Goal: Task Accomplishment & Management: Use online tool/utility

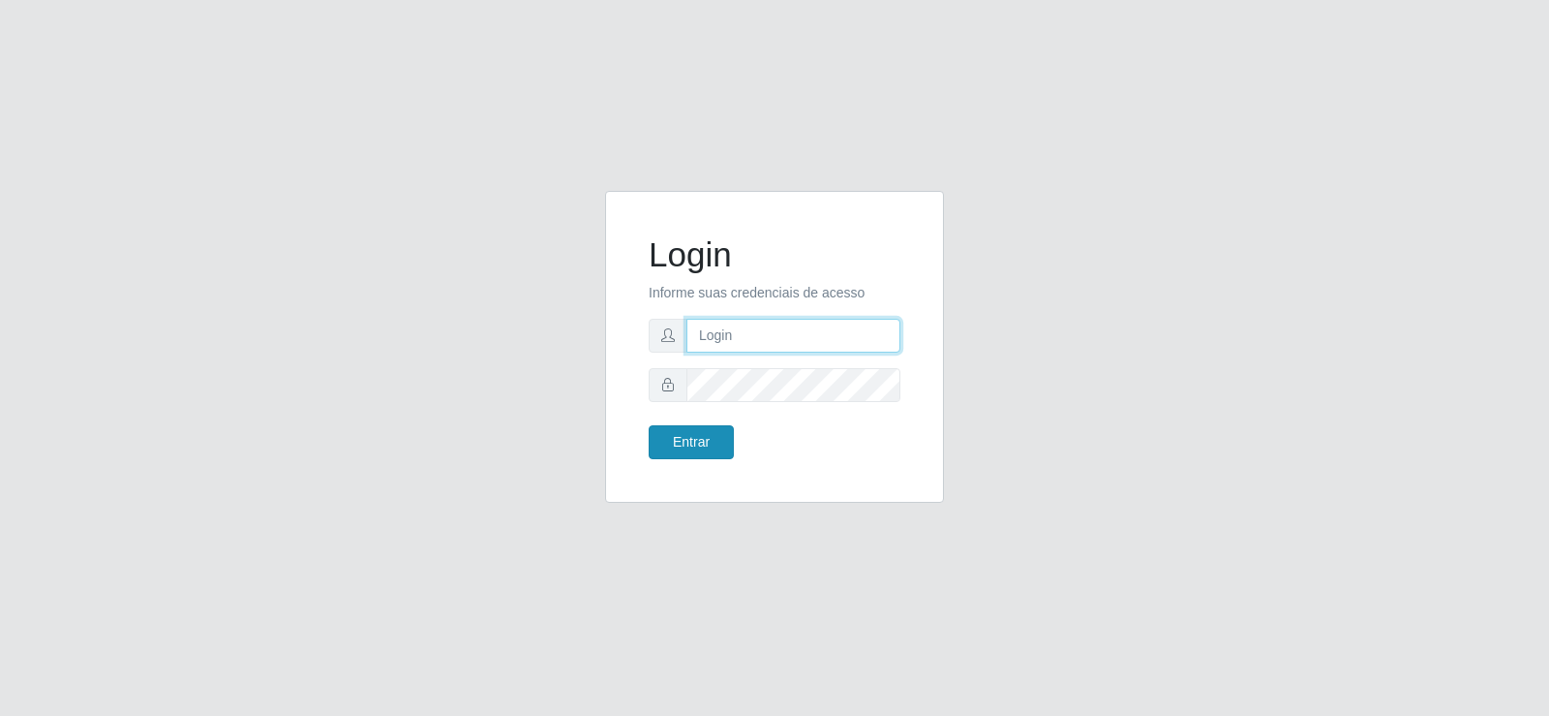
type input "[EMAIL_ADDRESS][DOMAIN_NAME]"
click at [707, 439] on button "Entrar" at bounding box center [691, 442] width 85 height 34
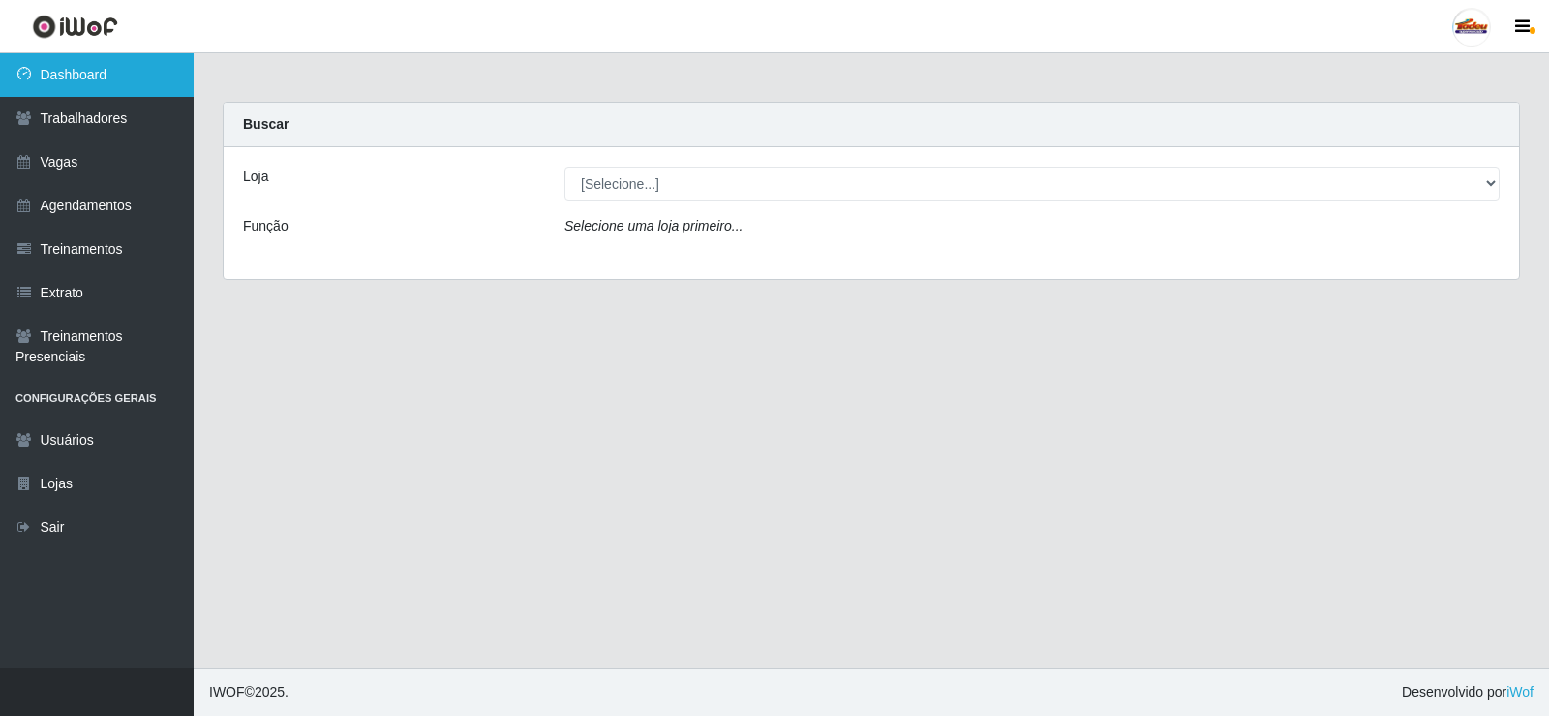
click at [95, 75] on link "Dashboard" at bounding box center [97, 75] width 194 height 44
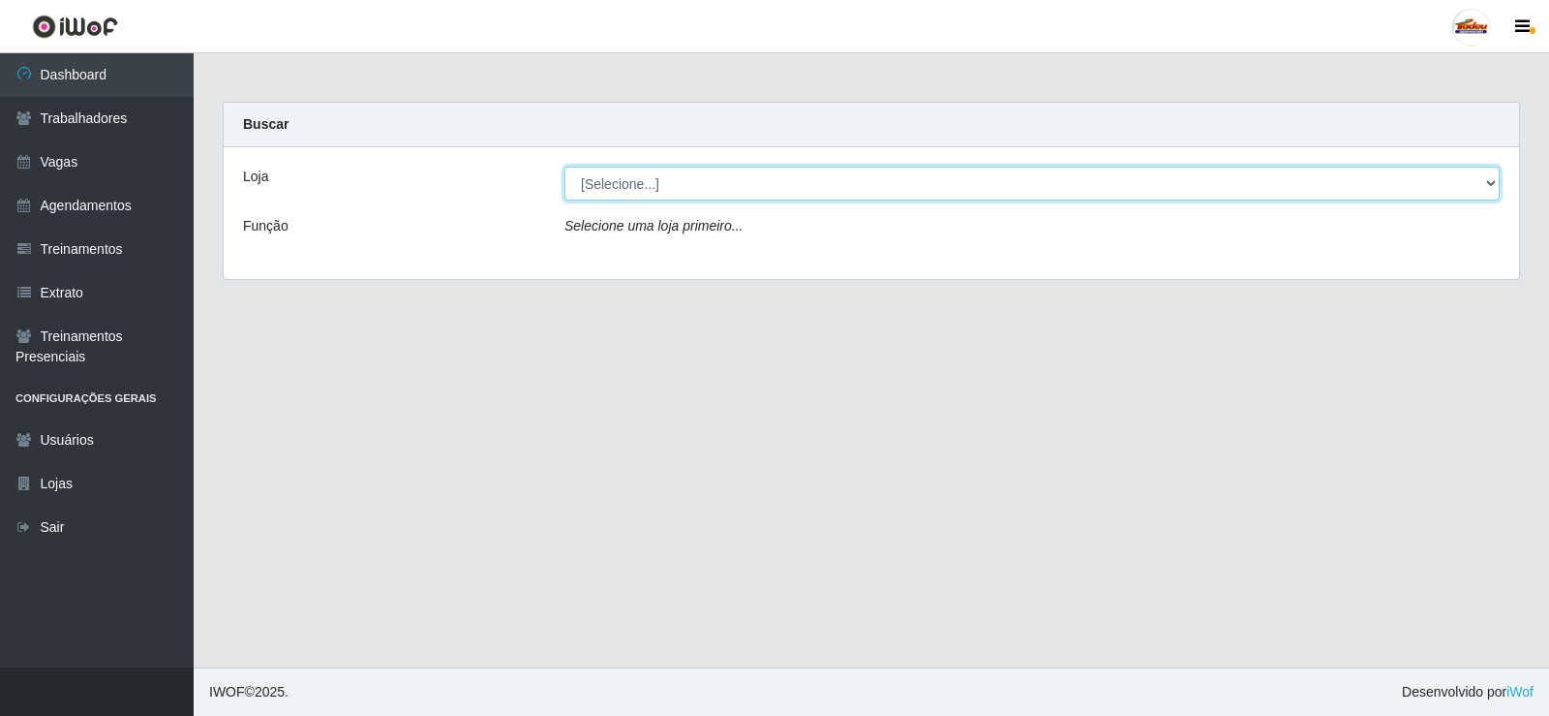
click at [646, 185] on select "[Selecione...] Supermercado Tadeu - [GEOGRAPHIC_DATA]" at bounding box center [1032, 184] width 935 height 34
select select "195"
click at [565, 167] on select "[Selecione...] Supermercado Tadeu - [GEOGRAPHIC_DATA]" at bounding box center [1032, 184] width 935 height 34
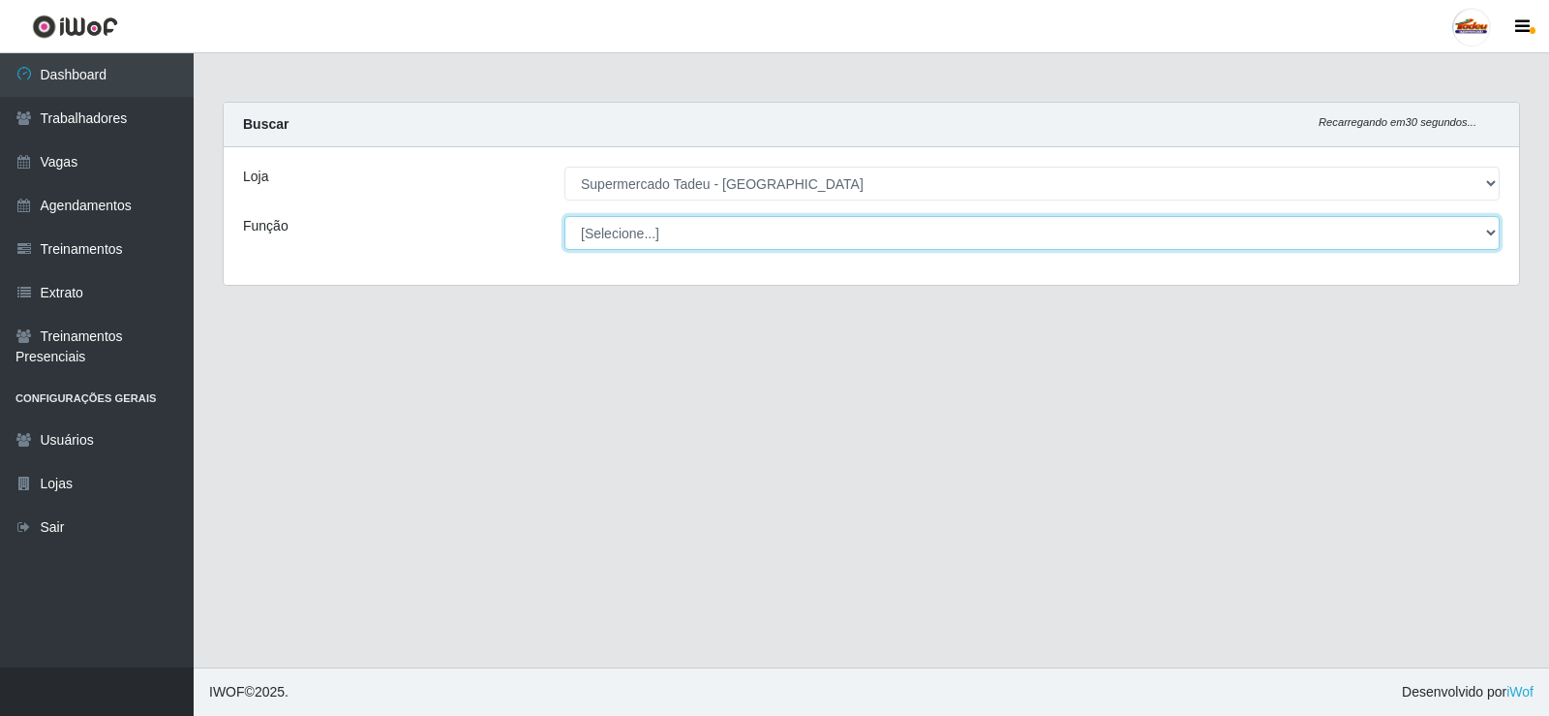
click at [664, 230] on select "[Selecione...] ASG ASG + ASG ++ Auxiliar de Estacionamento Auxiliar de Estacion…" at bounding box center [1032, 233] width 935 height 34
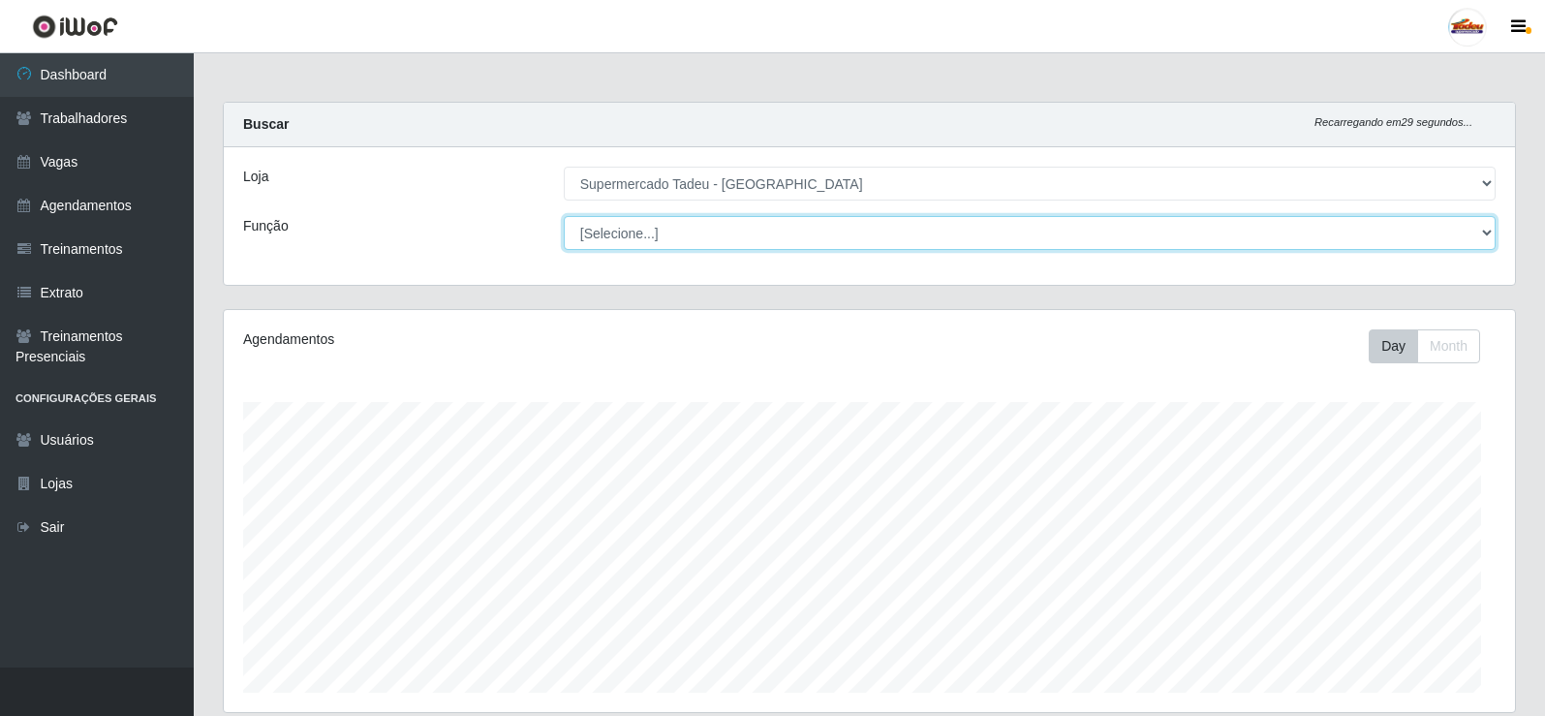
click at [666, 238] on select "[Selecione...] ASG ASG + ASG ++ Auxiliar de Estacionamento Auxiliar de Estacion…" at bounding box center [1030, 233] width 932 height 34
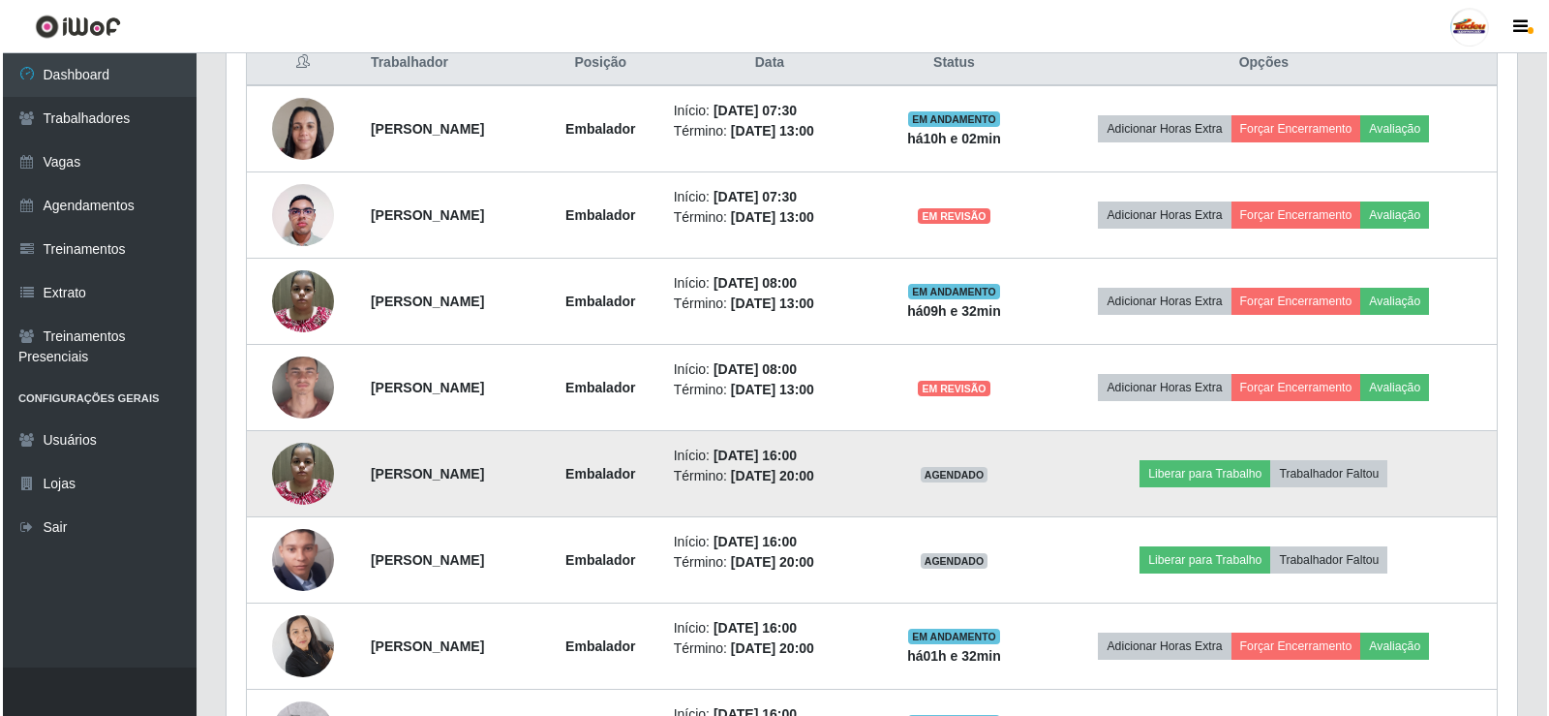
scroll to position [775, 0]
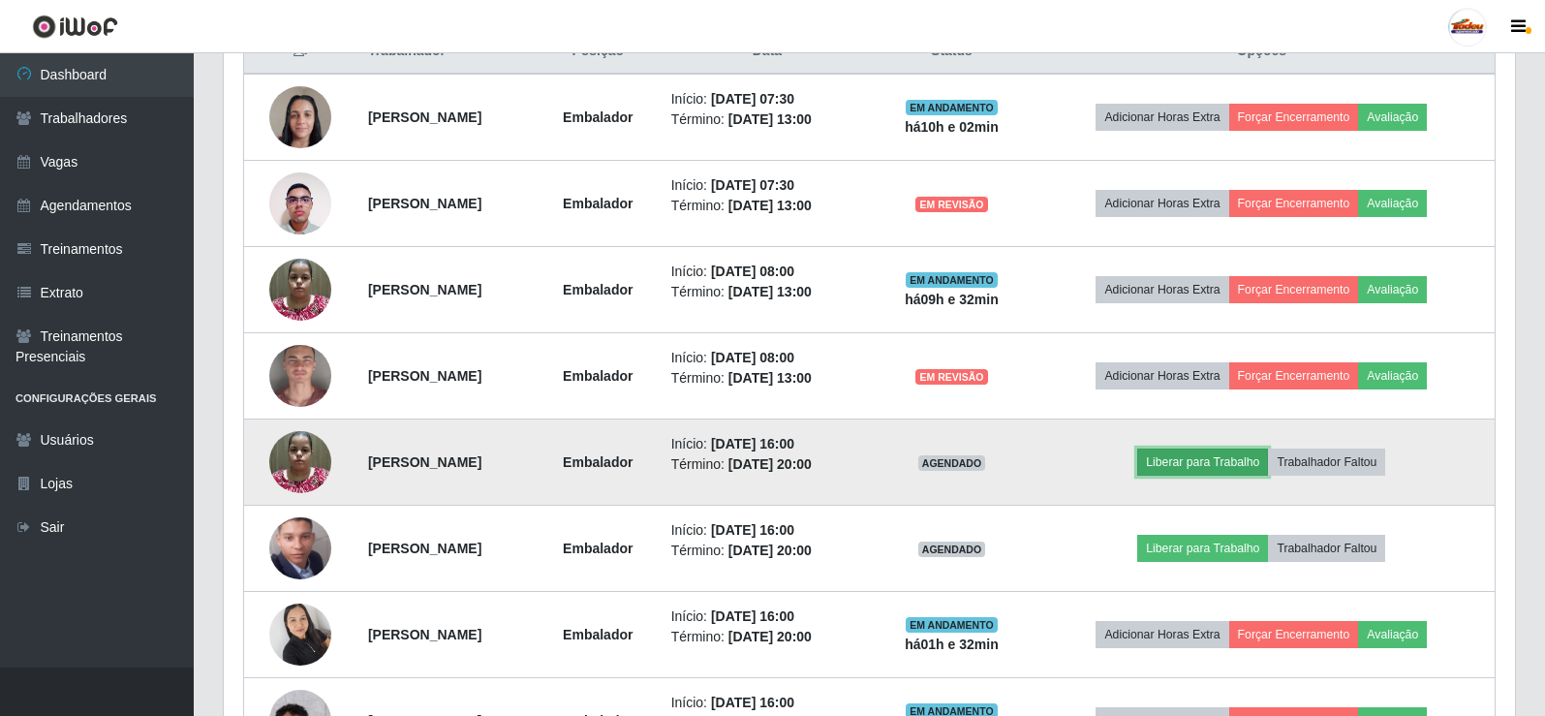
click at [1227, 463] on button "Liberar para Trabalho" at bounding box center [1202, 461] width 131 height 27
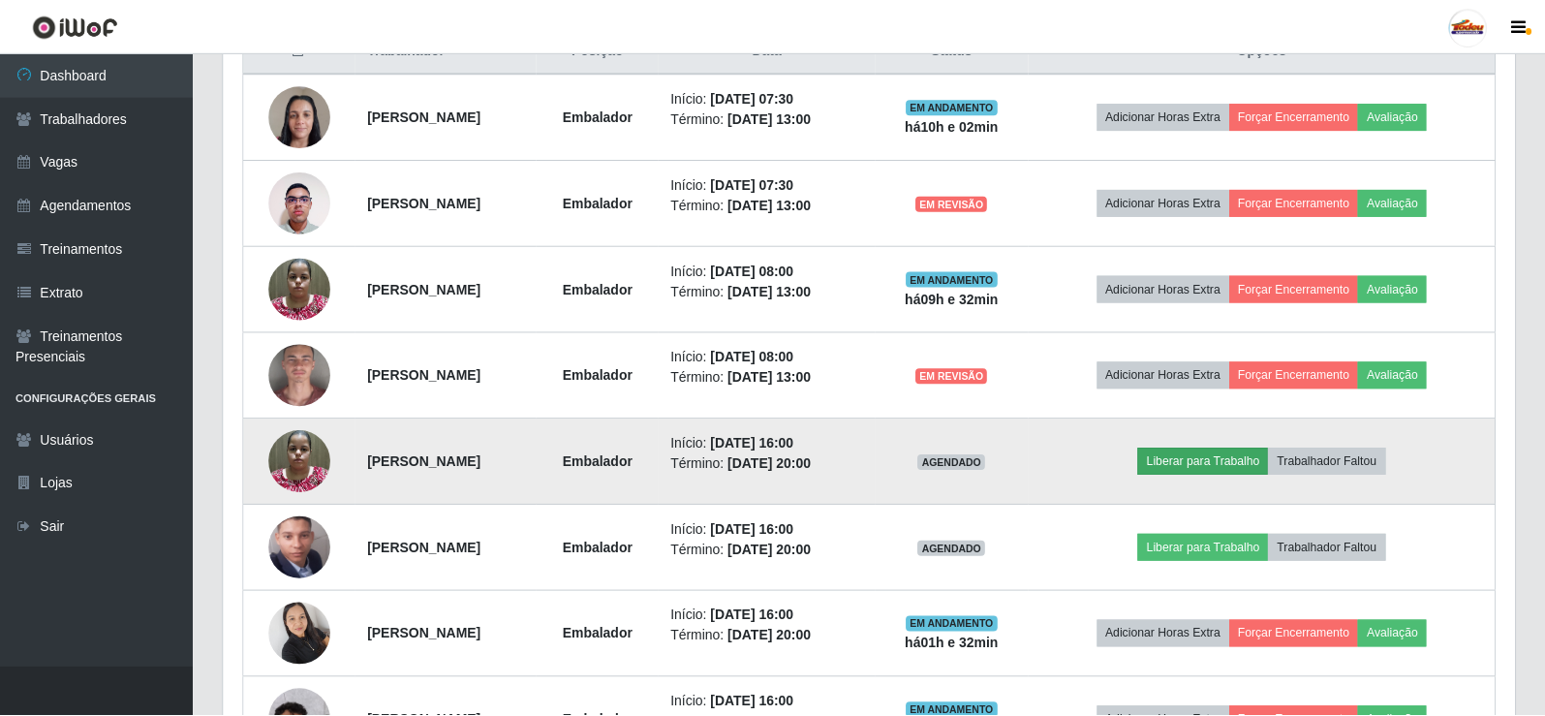
scroll to position [402, 1281]
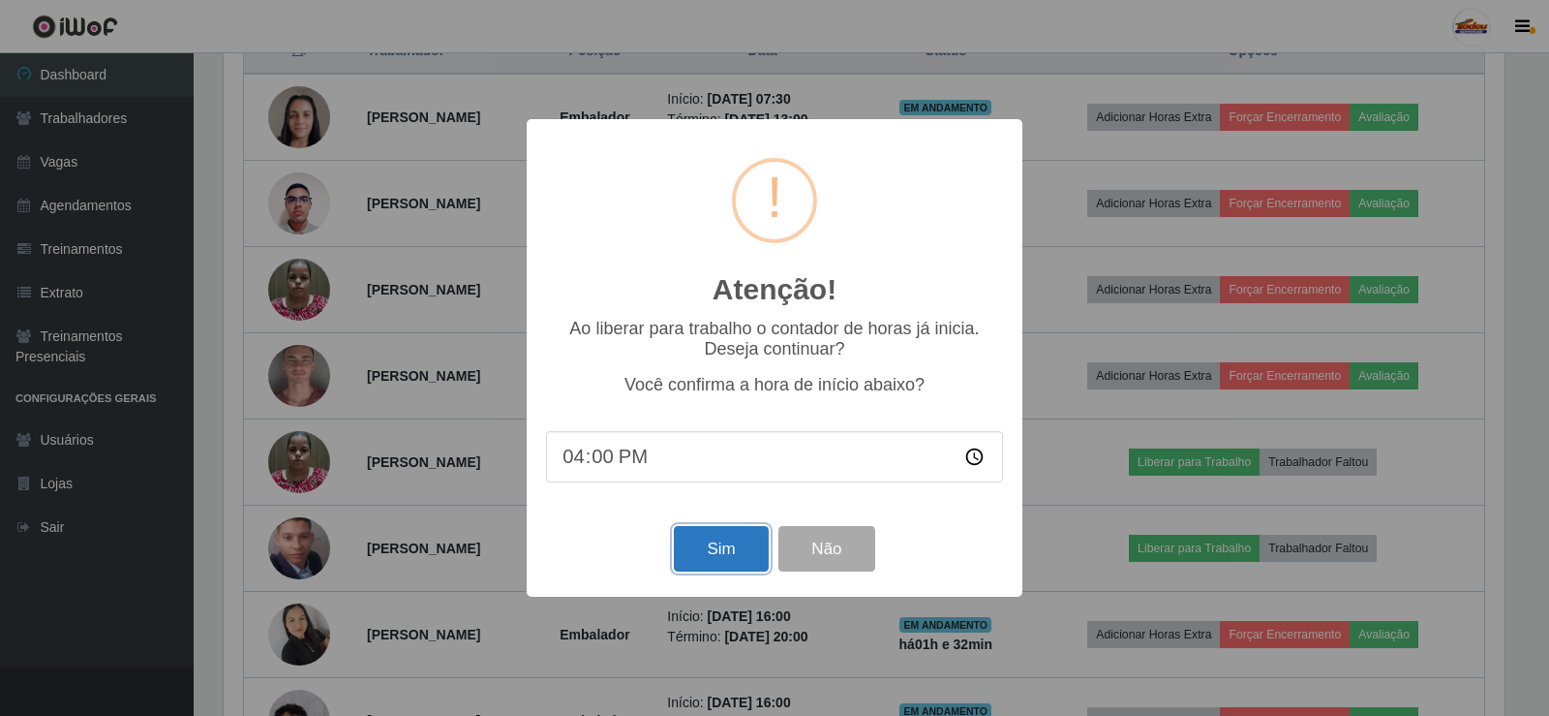
click at [720, 554] on button "Sim" at bounding box center [721, 549] width 94 height 46
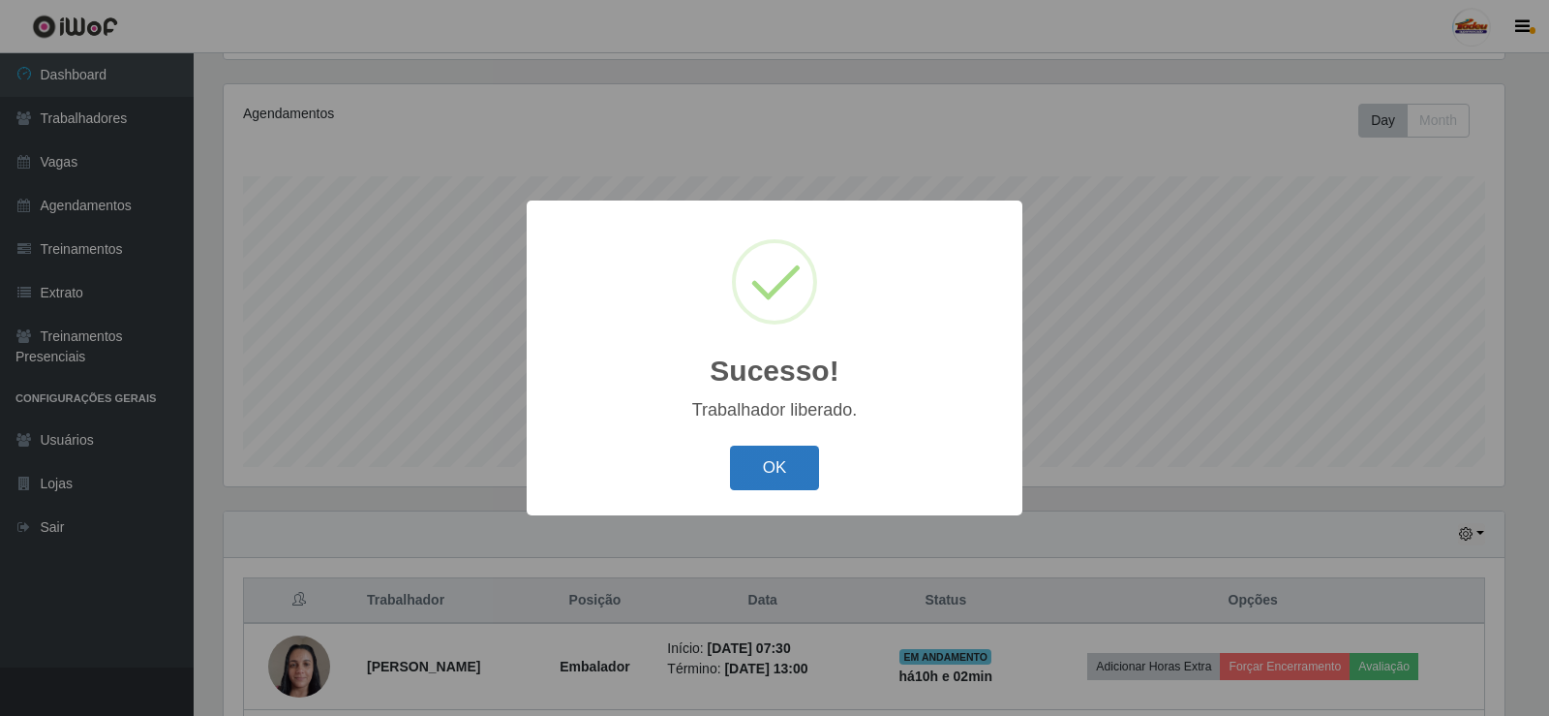
click at [769, 472] on button "OK" at bounding box center [775, 468] width 90 height 46
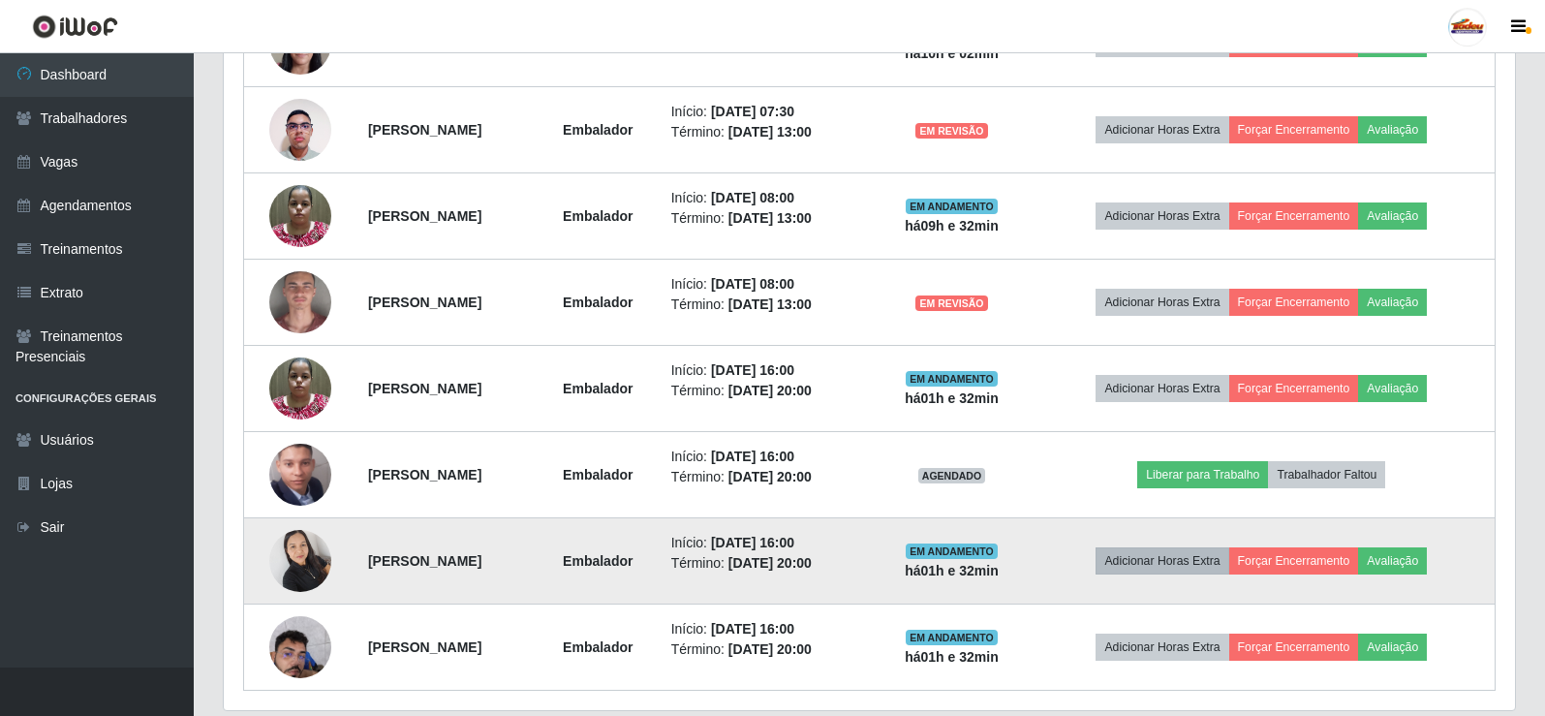
scroll to position [915, 0]
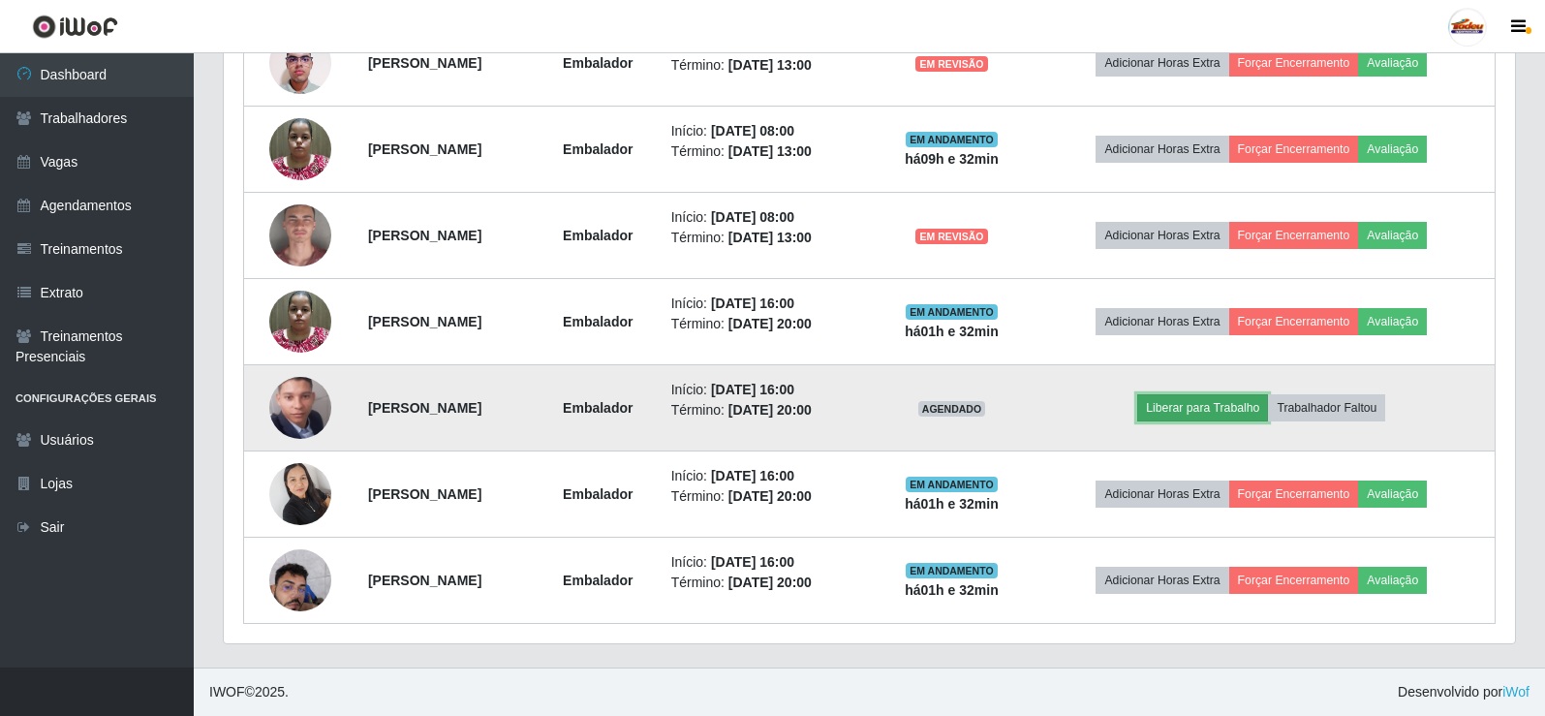
click at [1221, 414] on button "Liberar para Trabalho" at bounding box center [1202, 407] width 131 height 27
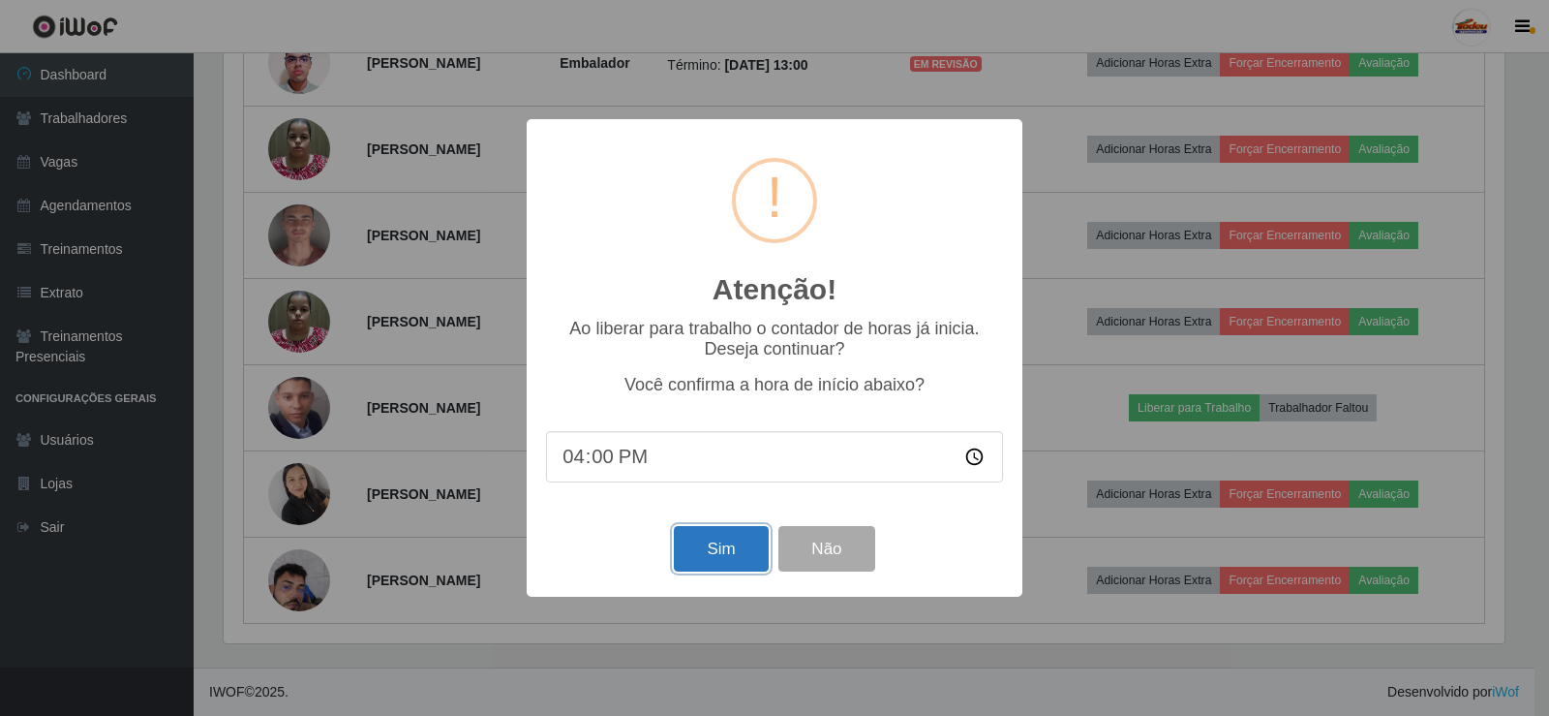
click at [724, 540] on button "Sim" at bounding box center [721, 549] width 94 height 46
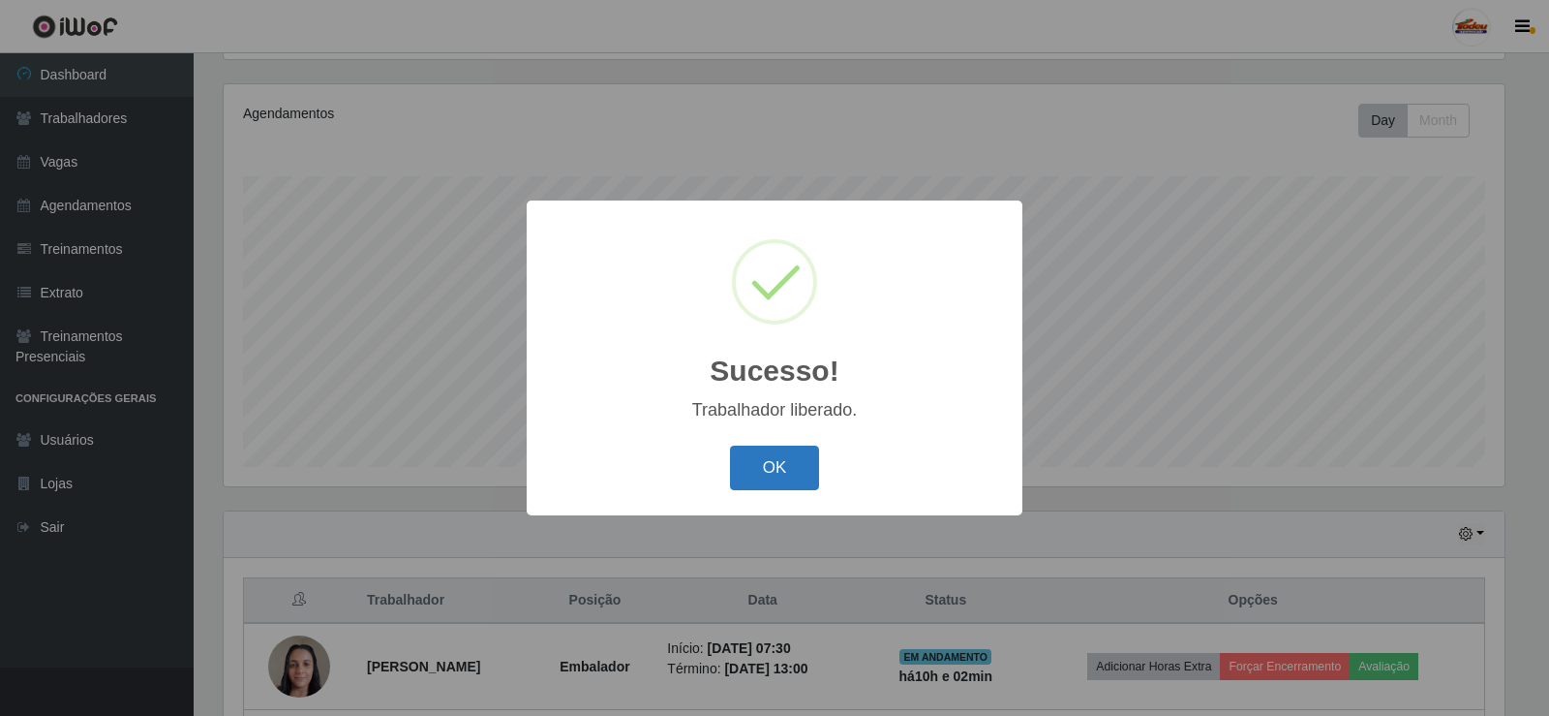
click at [753, 470] on button "OK" at bounding box center [775, 468] width 90 height 46
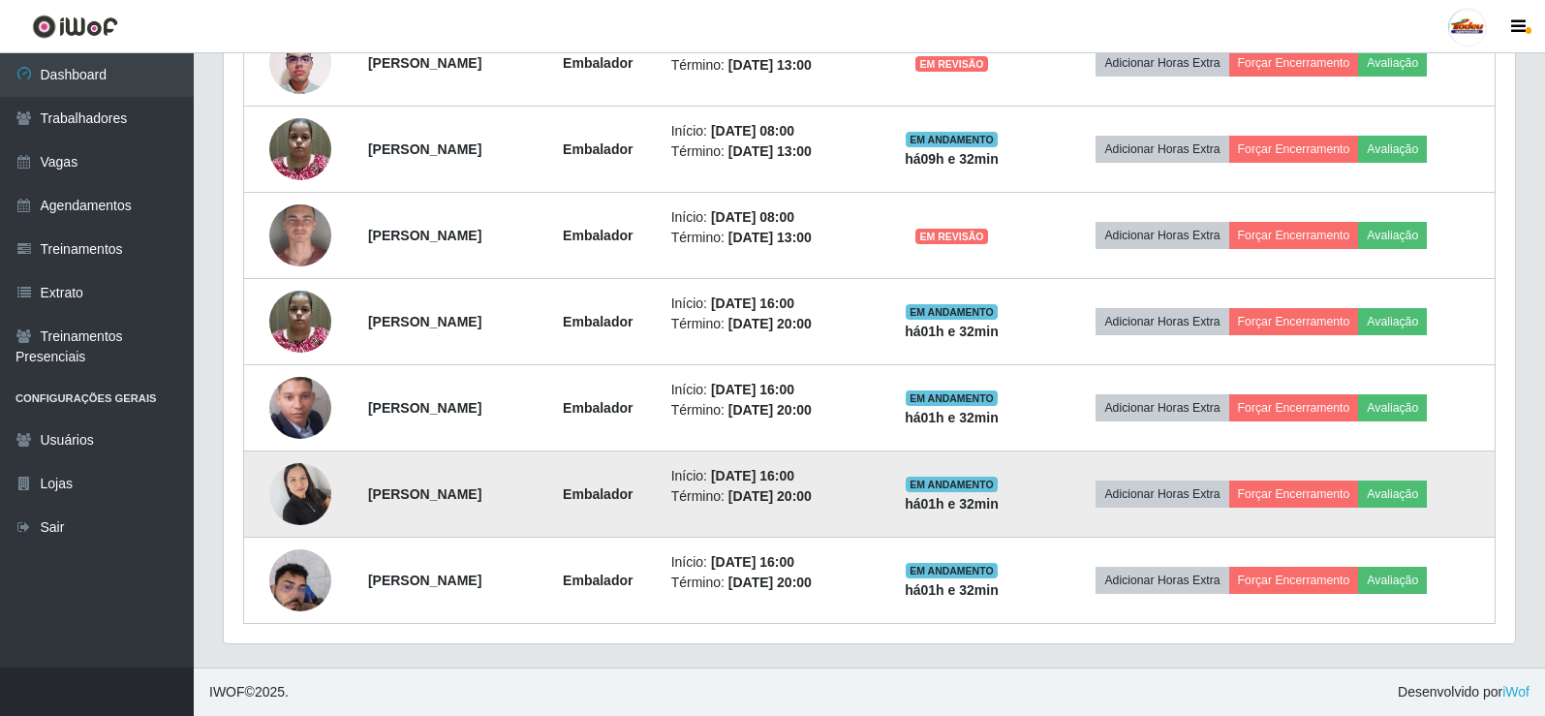
scroll to position [334, 0]
